Goal: Information Seeking & Learning: Learn about a topic

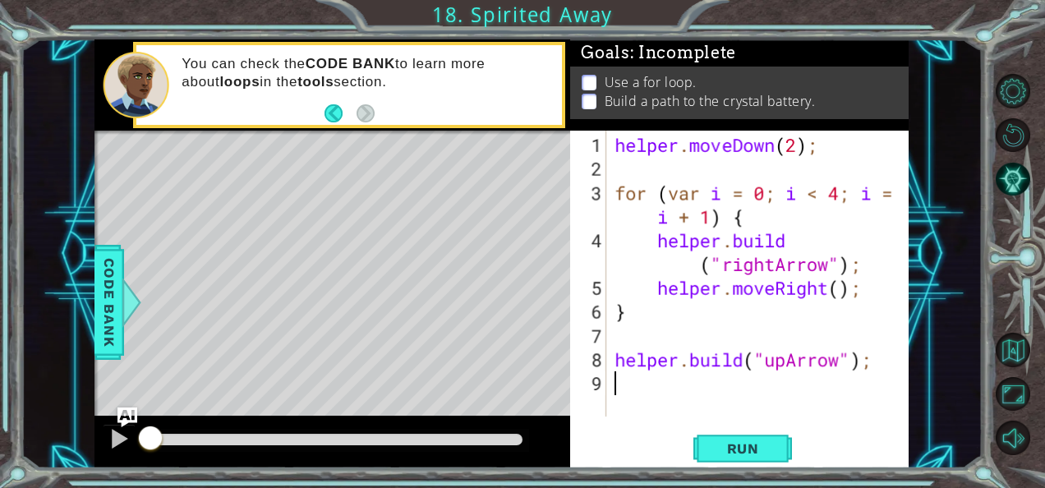
click at [731, 412] on div "helper . moveDown ( 2 ) ; for ( var i = 0 ; i < 4 ; i = i + 1 ) { helper . buil…" at bounding box center [762, 300] width 302 height 334
click at [729, 435] on button "Run" at bounding box center [742, 448] width 99 height 34
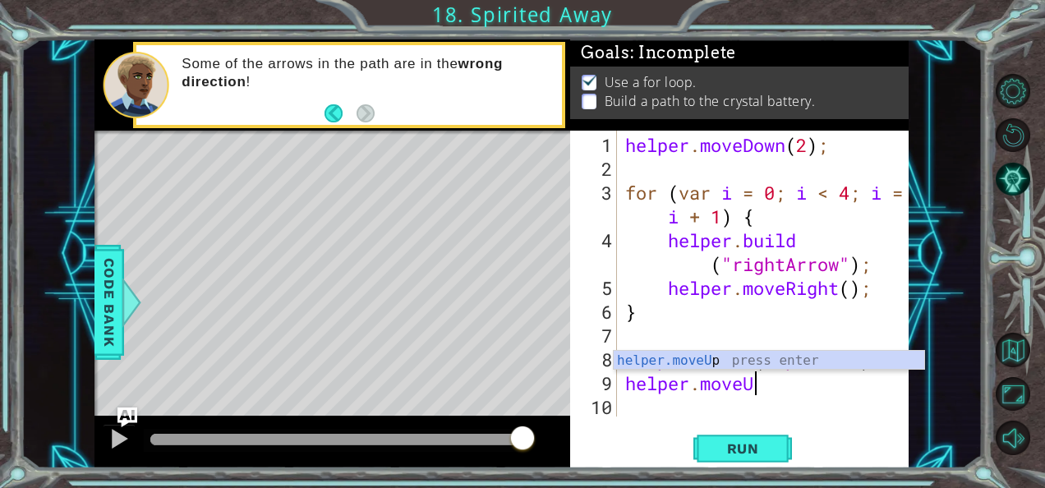
scroll to position [0, 5]
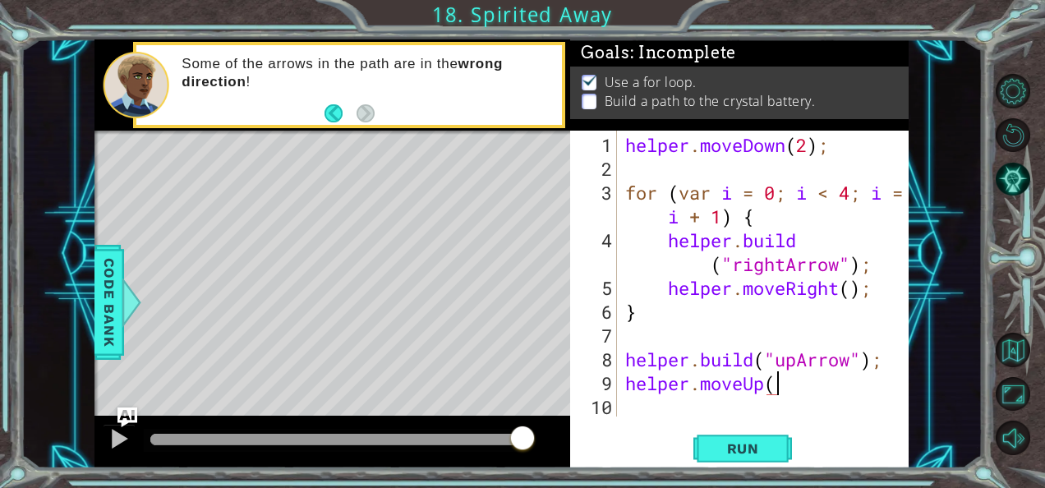
type textarea "helper.moveUp()"
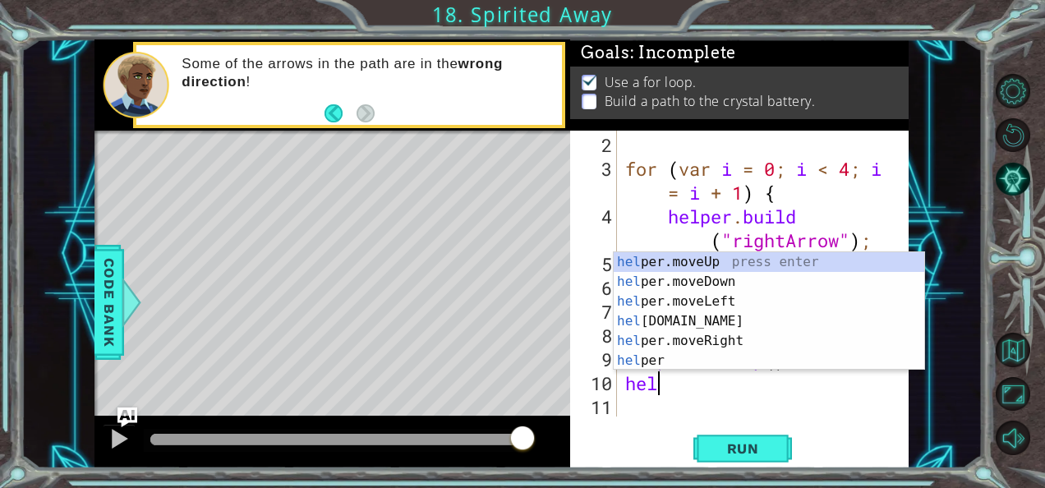
scroll to position [0, 0]
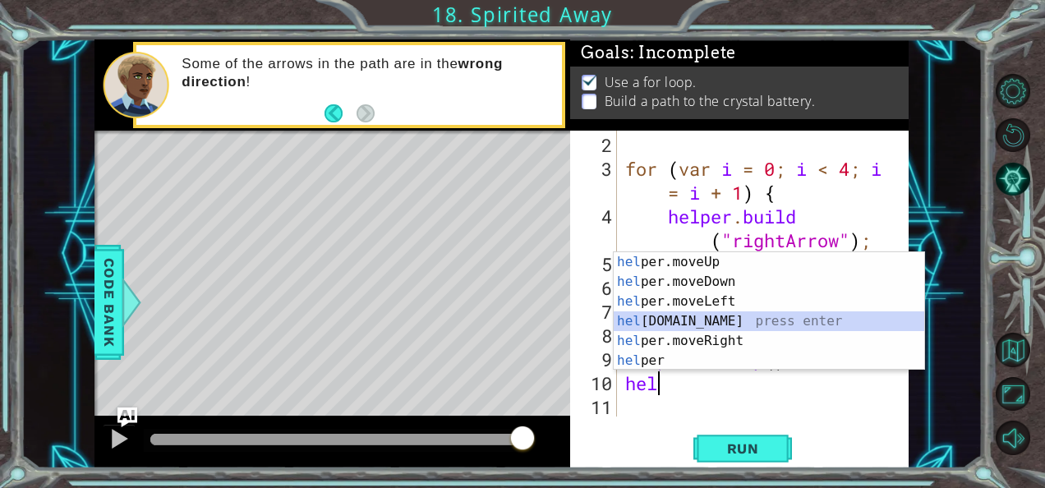
click at [669, 315] on div "hel per.moveUp press enter hel per.moveDown press enter hel per.moveLeft press …" at bounding box center [769, 331] width 311 height 158
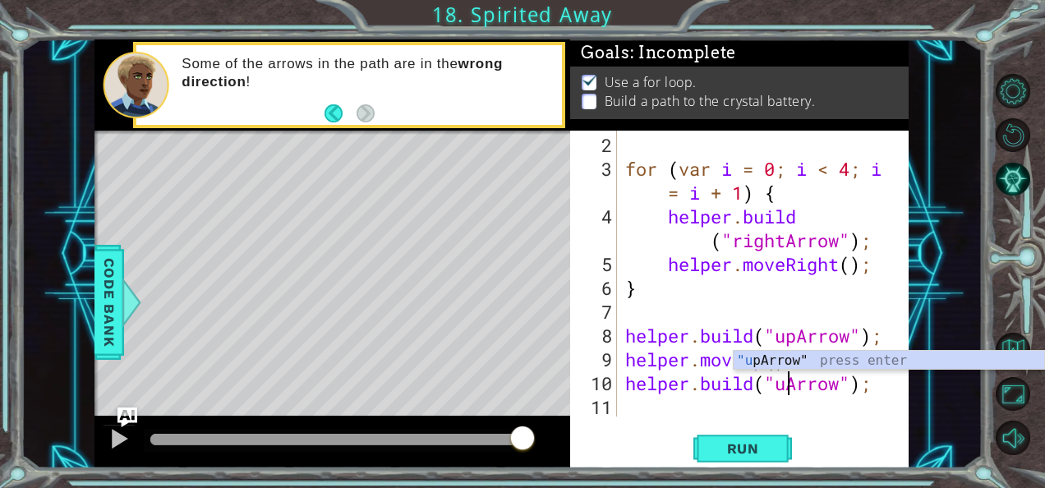
scroll to position [0, 8]
type textarea "[DOMAIN_NAME]("upArrow");"
click at [721, 440] on span "Run" at bounding box center [743, 448] width 65 height 16
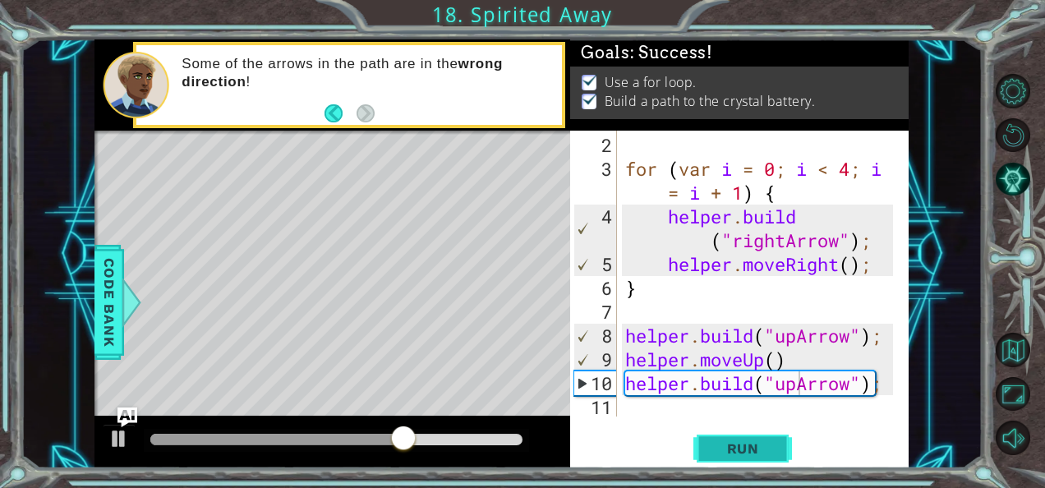
click at [731, 458] on button "Run" at bounding box center [742, 448] width 99 height 34
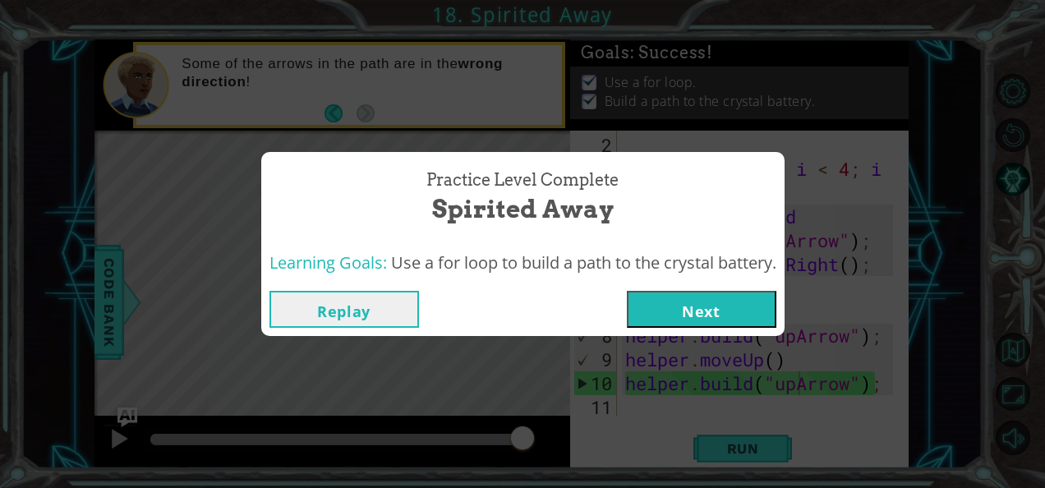
click at [647, 320] on button "Next" at bounding box center [702, 309] width 150 height 37
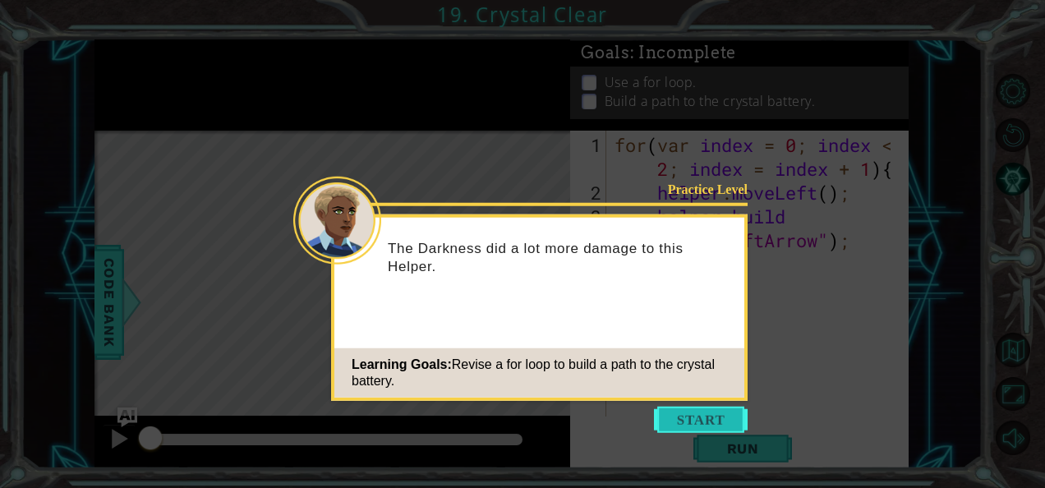
click at [686, 417] on button "Start" at bounding box center [701, 420] width 94 height 26
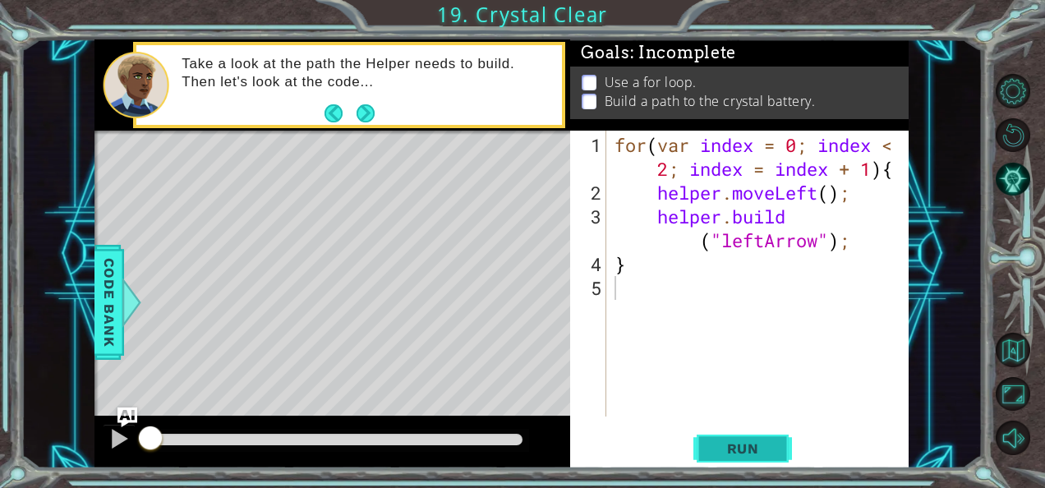
click at [727, 437] on button "Run" at bounding box center [742, 448] width 99 height 34
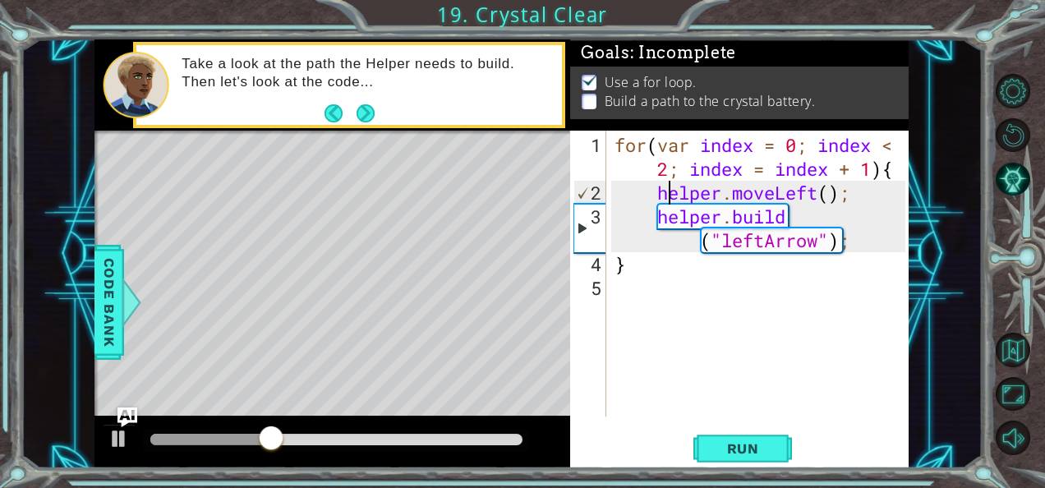
click at [670, 179] on div "for ( var index = 0 ; index < 2 ; index = index + 1 ) { helper . moveLeft ( ) ;…" at bounding box center [762, 311] width 302 height 357
click at [669, 178] on div "for ( var index = 0 ; index < 2 ; index = index + 1 ) { helper . moveLeft ( ) ;…" at bounding box center [762, 311] width 302 height 357
click at [718, 441] on span "Run" at bounding box center [743, 448] width 65 height 16
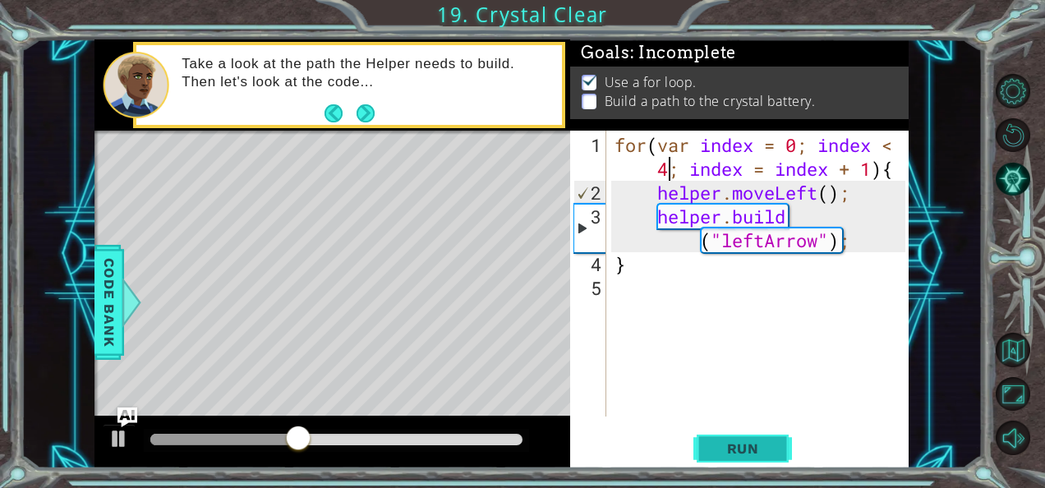
type textarea "for(var index = 0; index < 4; index = index + 1){"
click at [729, 444] on span "Run" at bounding box center [743, 448] width 65 height 16
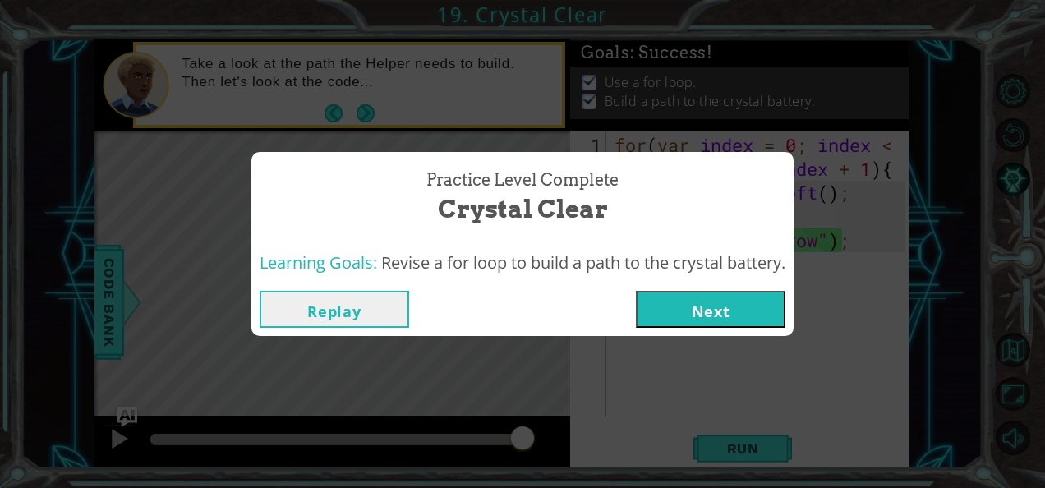
click at [717, 317] on button "Next" at bounding box center [711, 309] width 150 height 37
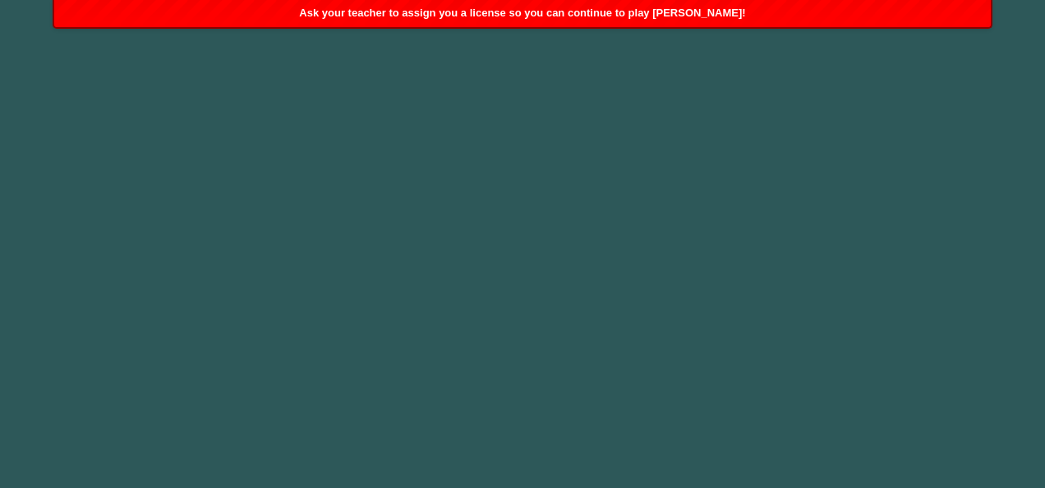
click at [631, 24] on div "Ask your teacher to assign you a license so you can continue to play [PERSON_NA…" at bounding box center [522, 13] width 937 height 27
